Goal: Task Accomplishment & Management: Use online tool/utility

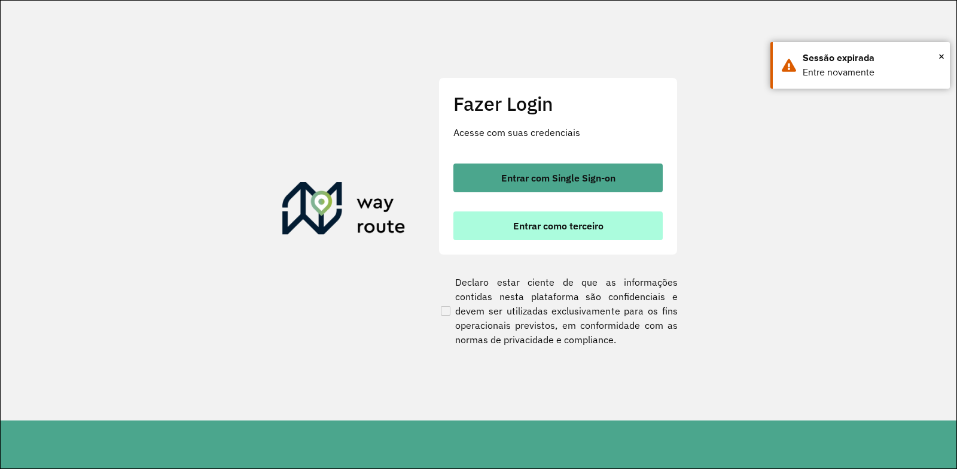
click at [571, 228] on span "Entrar como terceiro" at bounding box center [558, 226] width 90 height 10
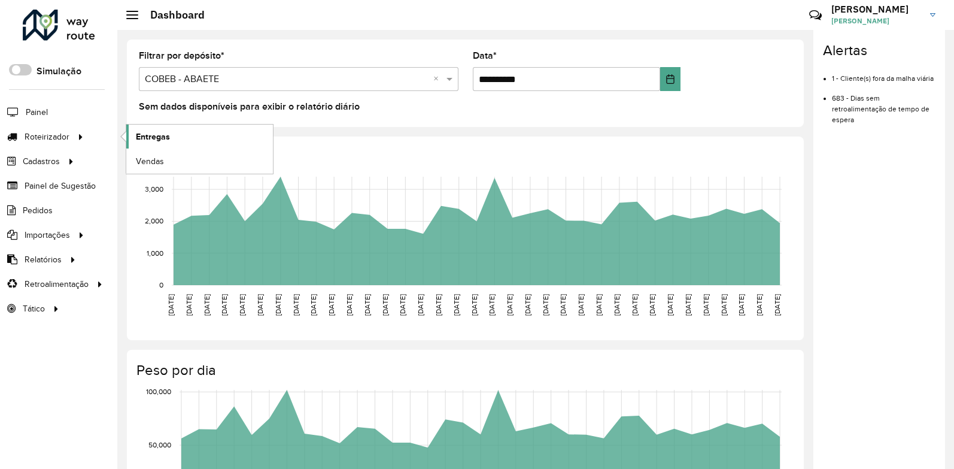
click at [171, 142] on link "Entregas" at bounding box center [199, 136] width 147 height 24
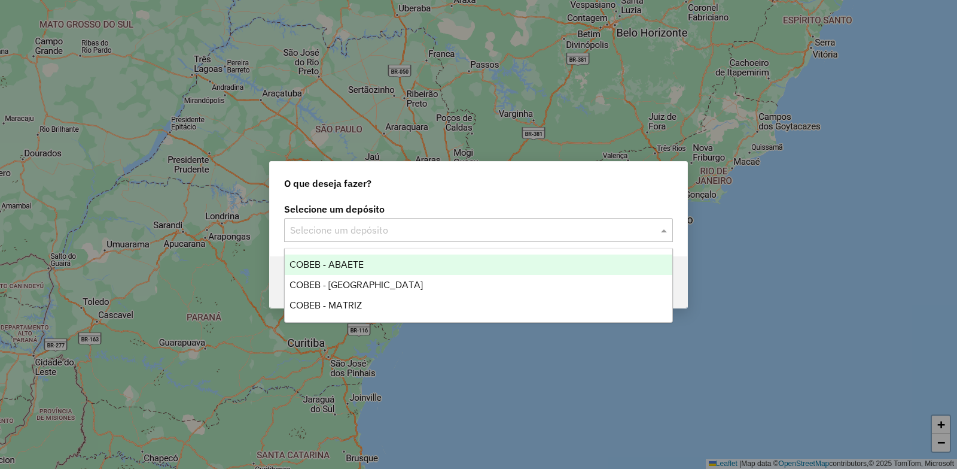
click at [383, 237] on div "Selecione um depósito" at bounding box center [478, 230] width 389 height 24
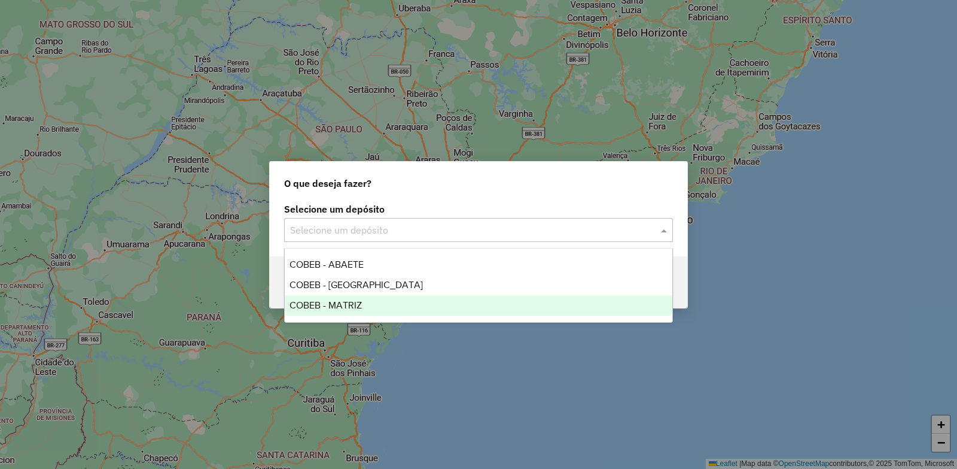
click at [354, 302] on span "COBEB - MATRIZ" at bounding box center [326, 305] width 72 height 10
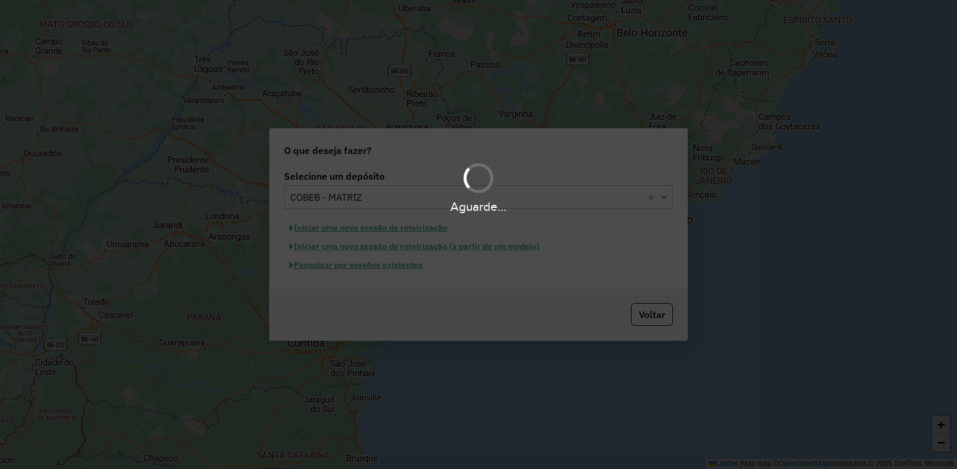
click at [347, 270] on div "Aguarde..." at bounding box center [478, 234] width 957 height 469
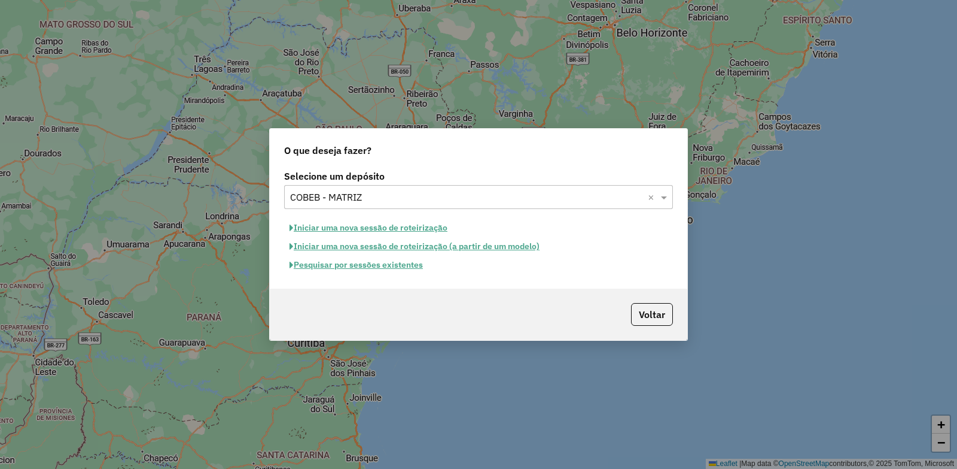
click at [370, 265] on button "Pesquisar por sessões existentes" at bounding box center [356, 265] width 144 height 19
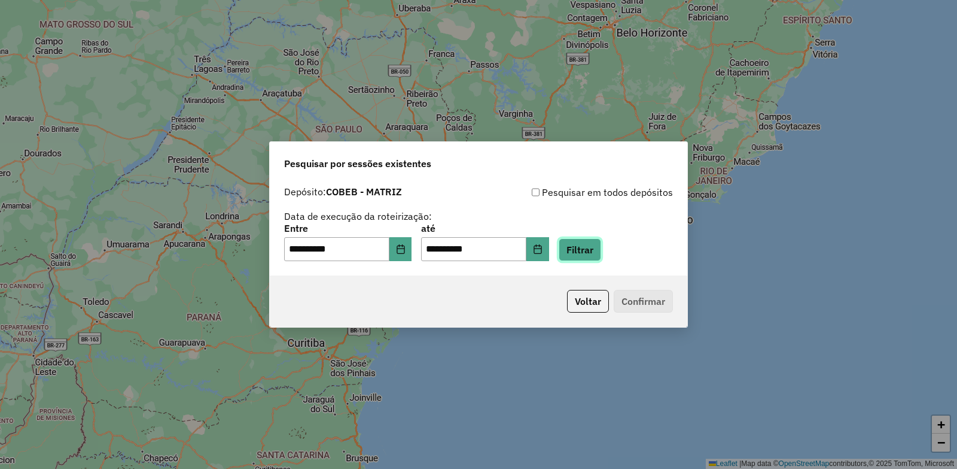
click at [599, 247] on button "Filtrar" at bounding box center [580, 249] width 42 height 23
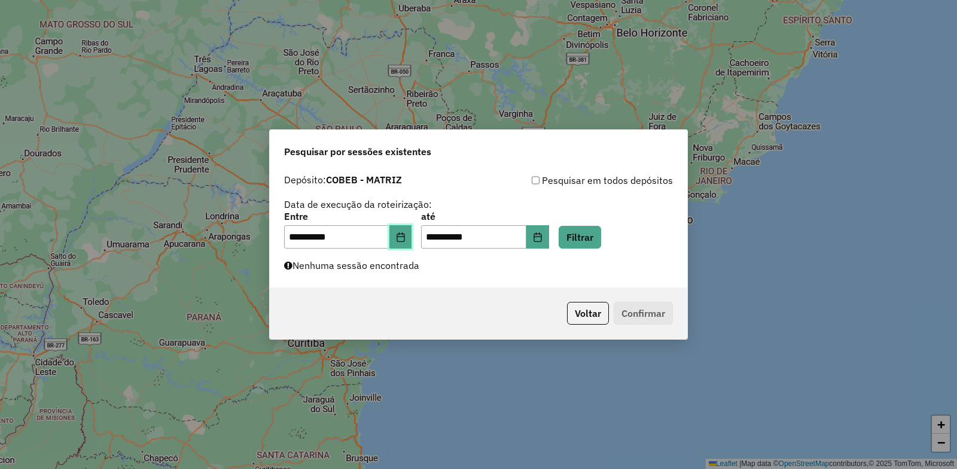
click at [400, 241] on button "Choose Date" at bounding box center [401, 237] width 23 height 24
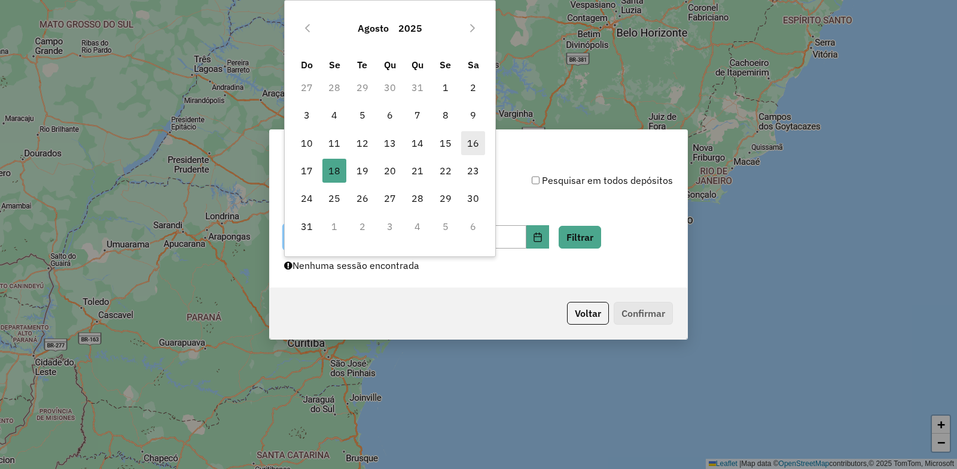
click at [481, 150] on span "16" at bounding box center [473, 143] width 24 height 24
type input "**********"
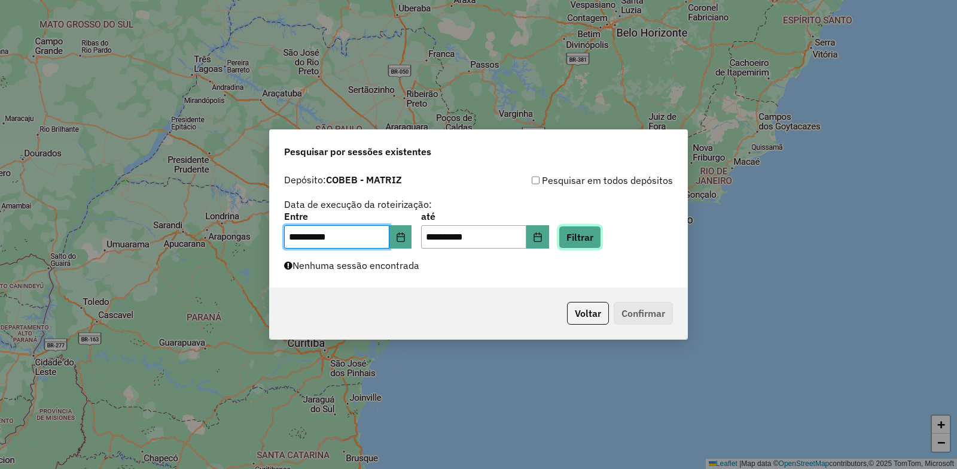
click at [597, 239] on button "Filtrar" at bounding box center [580, 237] width 42 height 23
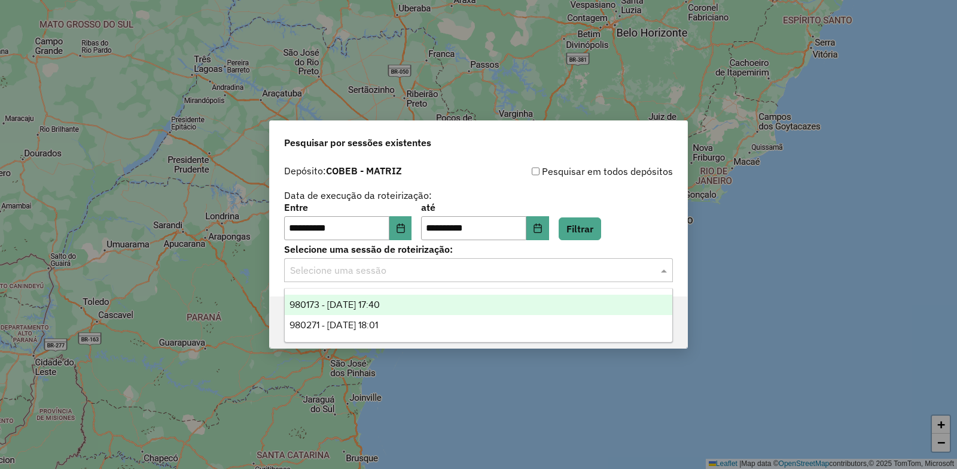
click at [488, 273] on input "text" at bounding box center [466, 270] width 353 height 14
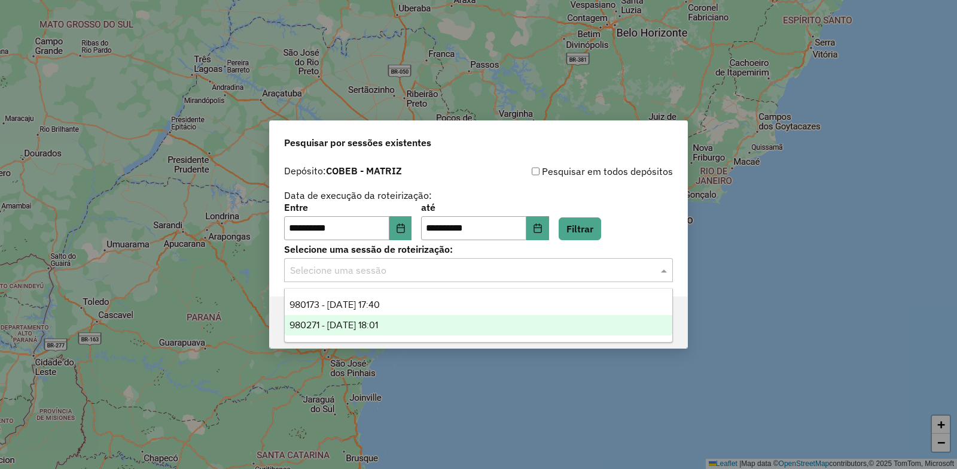
click at [413, 327] on div "980271 - 16/08/2025 18:01" at bounding box center [479, 325] width 388 height 20
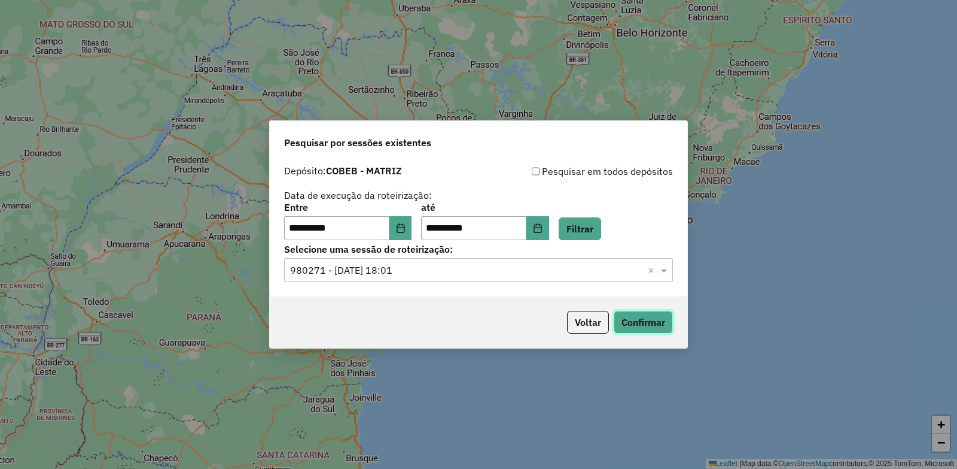
click at [640, 327] on button "Confirmar" at bounding box center [643, 322] width 59 height 23
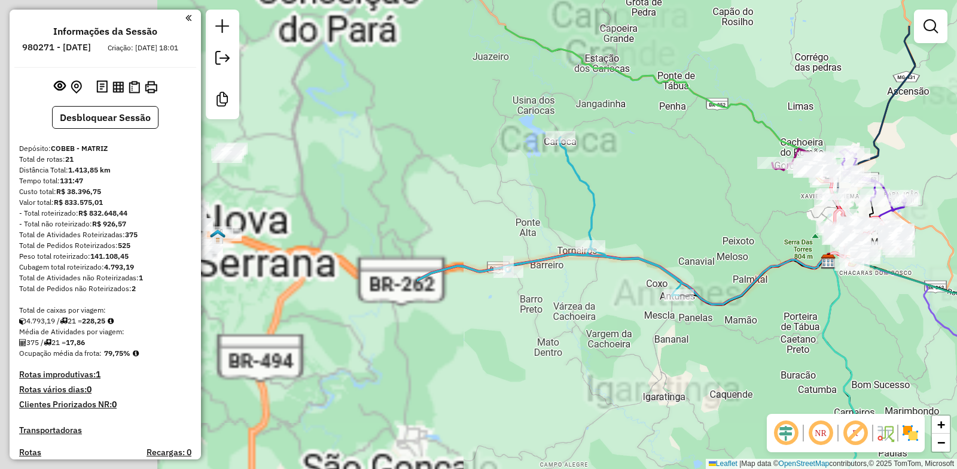
drag, startPoint x: 319, startPoint y: 259, endPoint x: 807, endPoint y: 332, distance: 493.7
click at [823, 332] on icon at bounding box center [864, 424] width 83 height 327
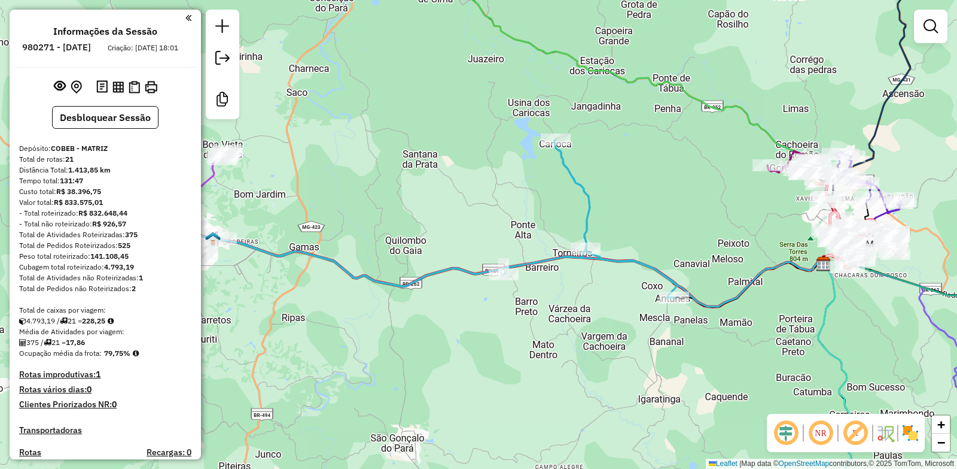
click at [645, 261] on icon at bounding box center [407, 218] width 540 height 159
select select "**********"
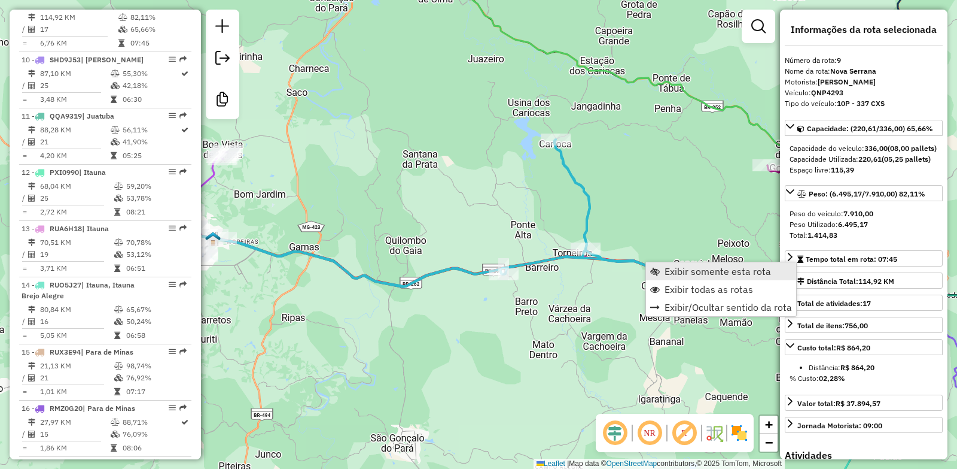
scroll to position [969, 0]
click at [688, 266] on span "Exibir somente esta rota" at bounding box center [718, 271] width 107 height 10
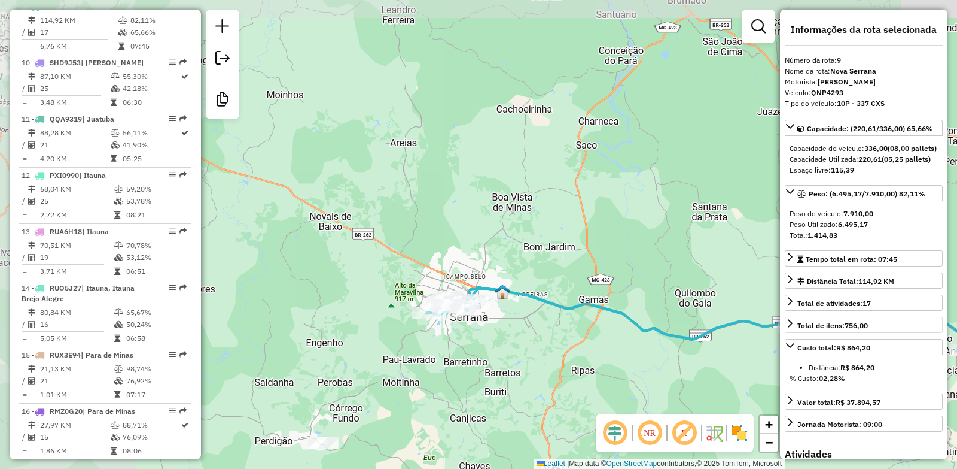
drag, startPoint x: 548, startPoint y: 311, endPoint x: 796, endPoint y: 347, distance: 251.6
click at [796, 347] on hb-router-mapa "Informações da Sessão 980271 - [DATE] Criação: [DATE] 18:01 Desbloquear Sessão …" at bounding box center [478, 234] width 957 height 469
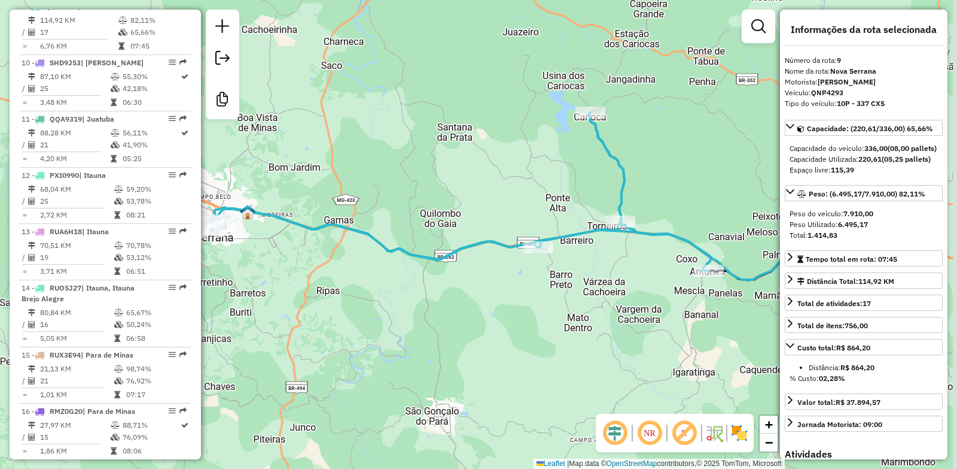
drag, startPoint x: 623, startPoint y: 319, endPoint x: 486, endPoint y: 285, distance: 141.1
click at [486, 285] on div "Janela de atendimento Grade de atendimento Capacidade Transportadoras Veículos …" at bounding box center [478, 234] width 957 height 469
click at [639, 316] on div "Janela de atendimento Grade de atendimento Capacidade Transportadoras Veículos …" at bounding box center [478, 234] width 957 height 469
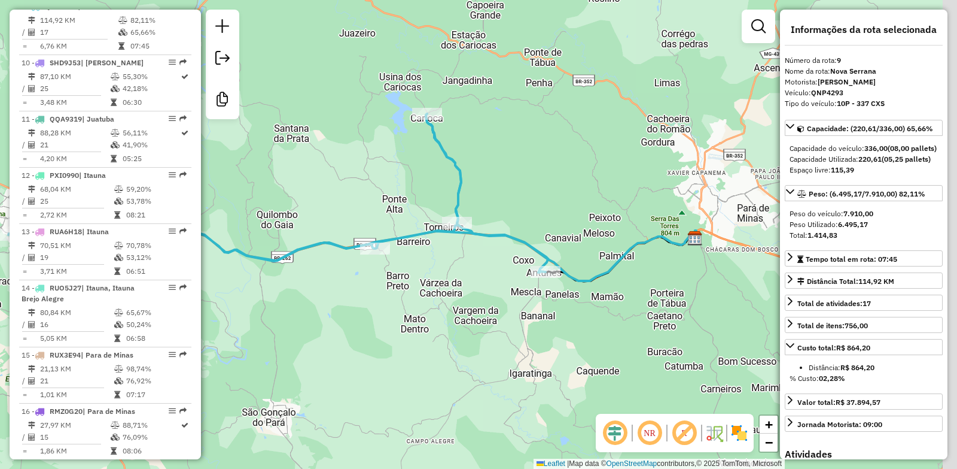
drag, startPoint x: 473, startPoint y: 326, endPoint x: 481, endPoint y: 320, distance: 9.8
click at [475, 324] on div "Janela de atendimento Grade de atendimento Capacidade Transportadoras Veículos …" at bounding box center [478, 234] width 957 height 469
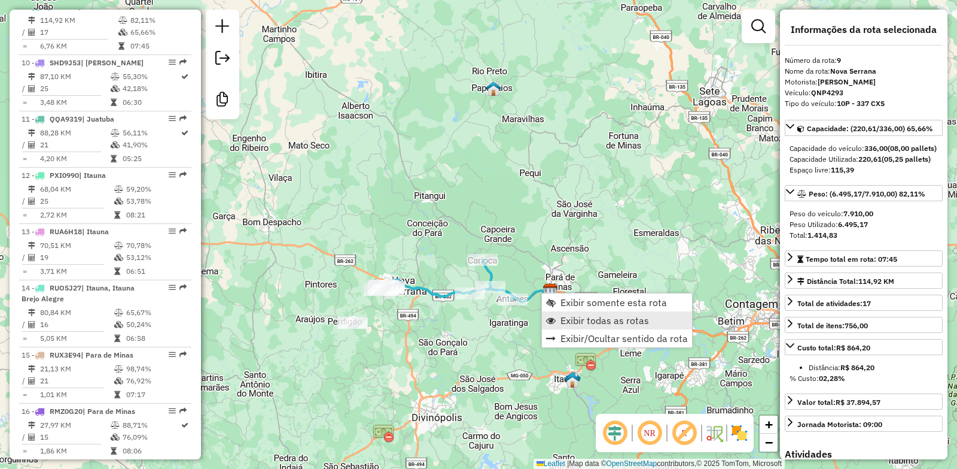
click at [578, 321] on span "Exibir todas as rotas" at bounding box center [605, 320] width 89 height 10
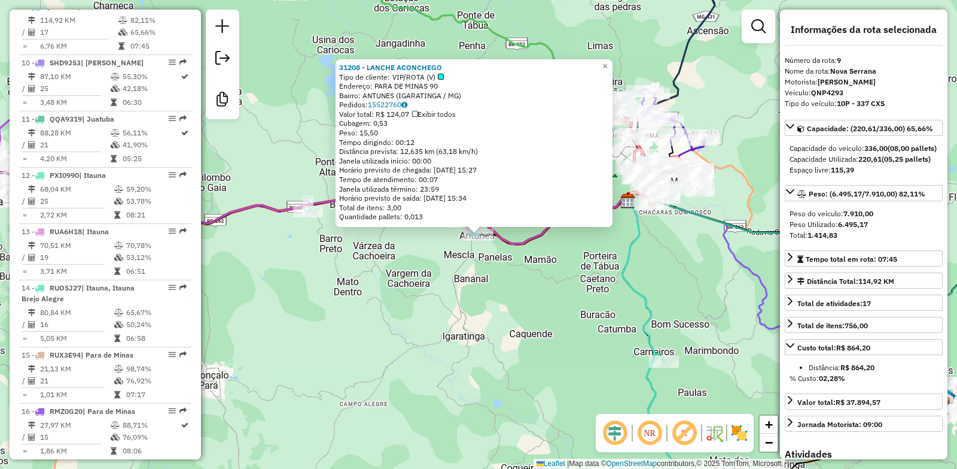
click at [452, 258] on div "31208 - LANCHE ACONCHEGO Tipo de cliente: VIP/ROTA (V) Endereço: PARA DE MINAS …" at bounding box center [478, 234] width 957 height 469
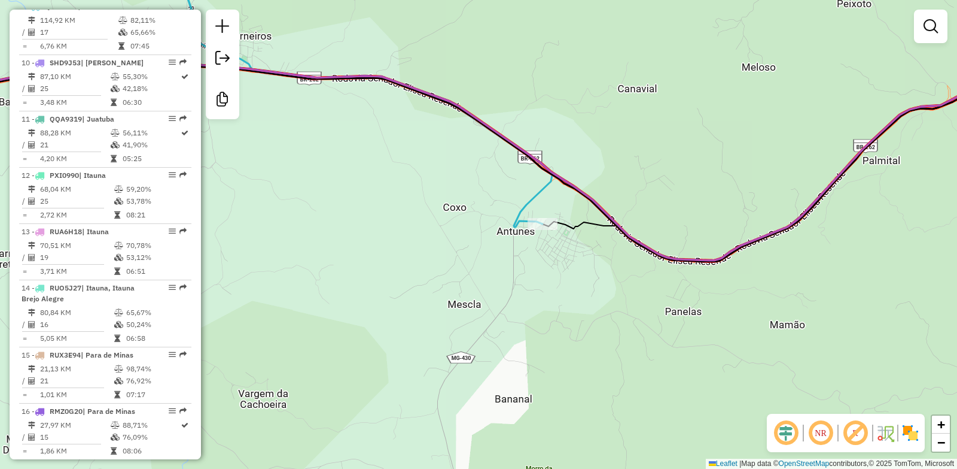
select select "**********"
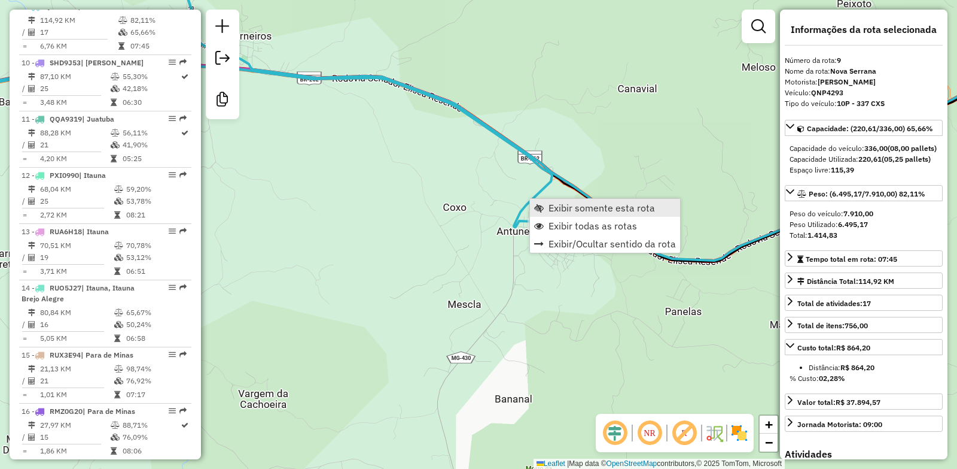
click at [557, 207] on span "Exibir somente esta rota" at bounding box center [602, 208] width 107 height 10
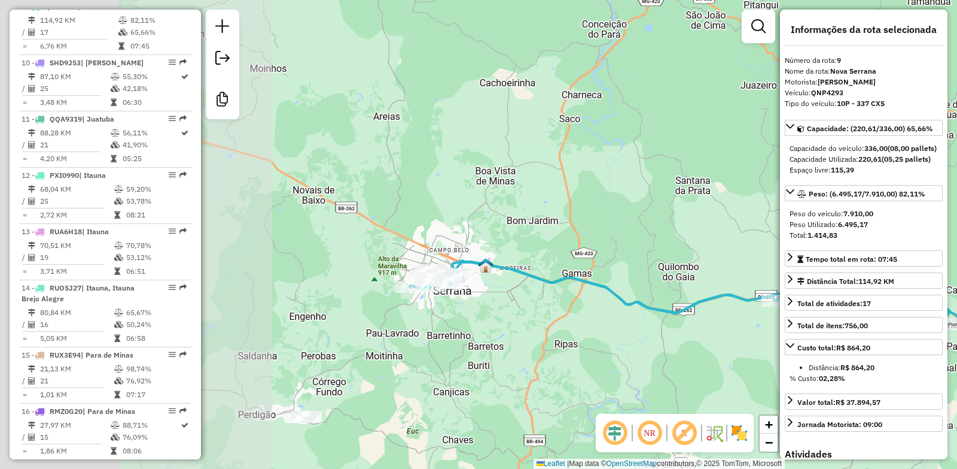
click at [573, 315] on div "Janela de atendimento Grade de atendimento Capacidade Transportadoras Veículos …" at bounding box center [478, 234] width 957 height 469
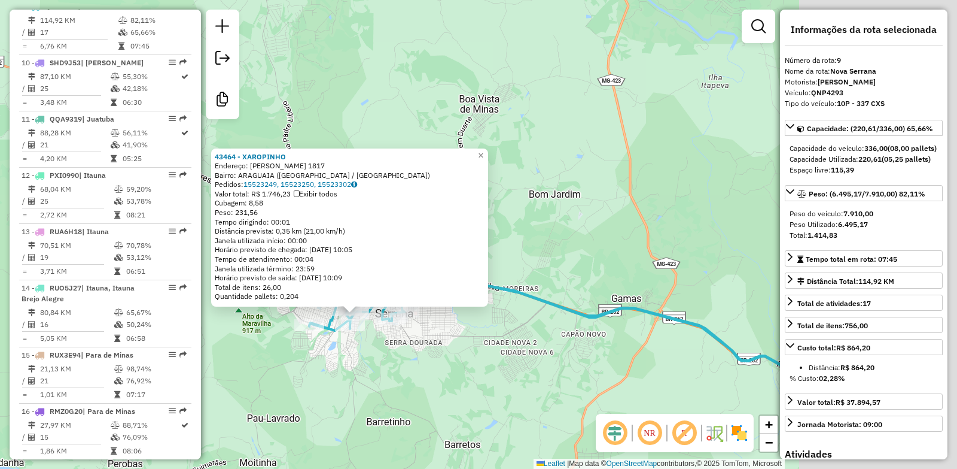
drag, startPoint x: 558, startPoint y: 390, endPoint x: 358, endPoint y: 342, distance: 204.9
click at [358, 342] on div "43464 - [PERSON_NAME]: [PERSON_NAME] 1817 Bairro: [GEOGRAPHIC_DATA] ([GEOGRAPHI…" at bounding box center [478, 234] width 957 height 469
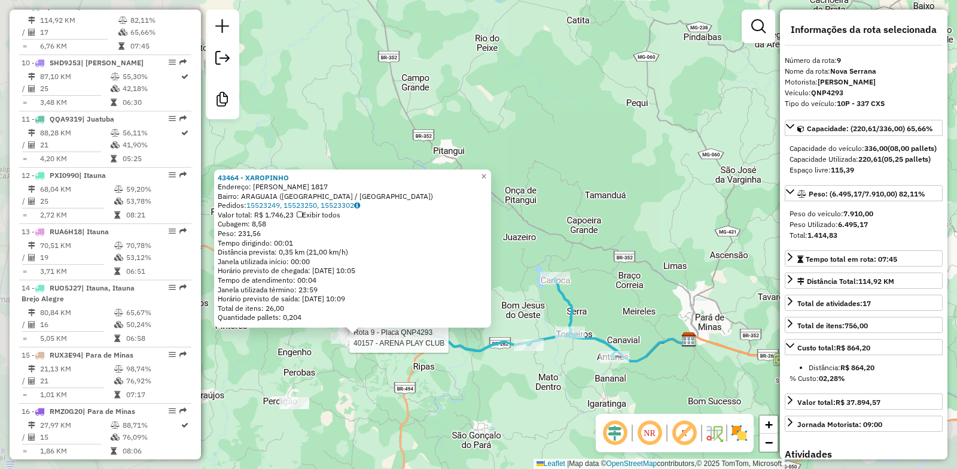
drag, startPoint x: 573, startPoint y: 346, endPoint x: 478, endPoint y: 288, distance: 112.0
click at [478, 288] on div "Rota 9 - Placa QNP4293 40157 - ARENA PLAY CLUB Rota 9 - Placa QNP4293 44169 - […" at bounding box center [478, 234] width 957 height 469
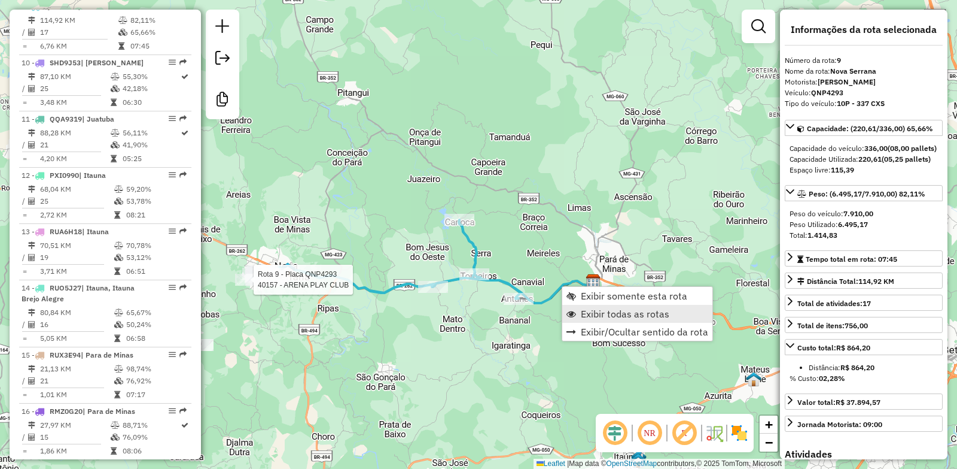
click at [604, 317] on span "Exibir todas as rotas" at bounding box center [625, 314] width 89 height 10
